Goal: Use online tool/utility: Utilize a website feature to perform a specific function

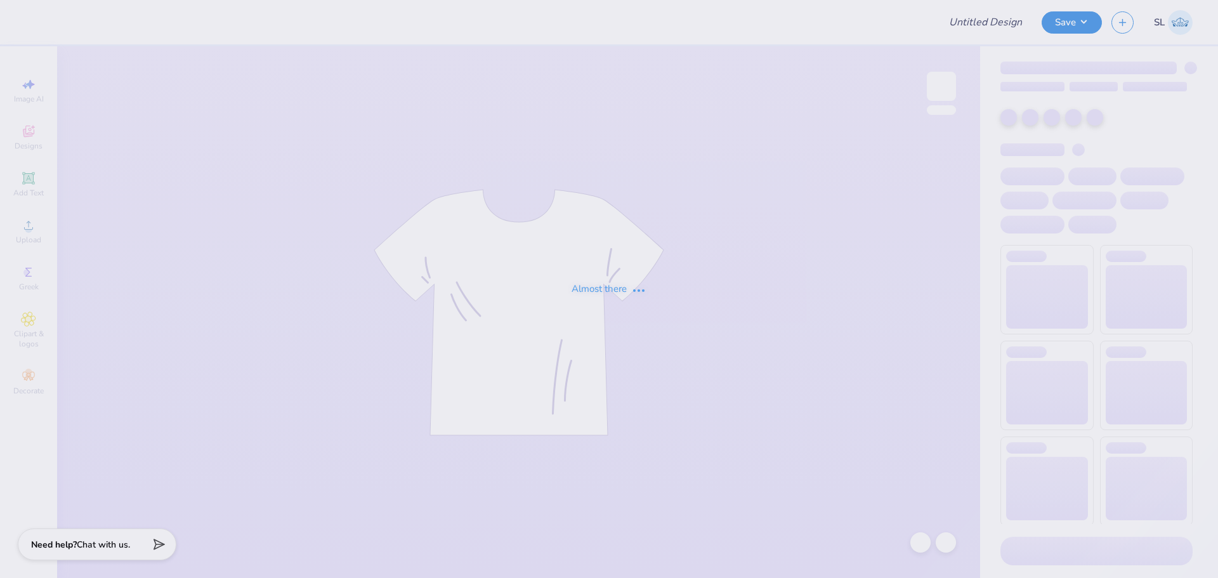
type input "[GEOGRAPHIC_DATA] : [PERSON_NAME]"
